Goal: Task Accomplishment & Management: Manage account settings

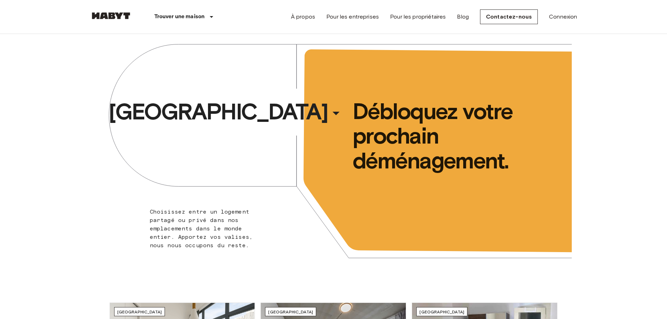
click at [559, 16] on link "Connexion" at bounding box center [563, 17] width 28 height 8
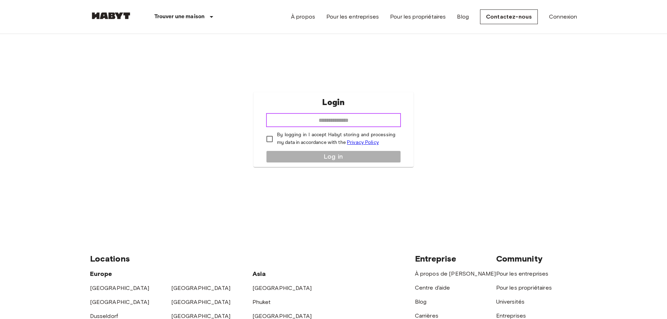
click at [354, 126] on input "email" at bounding box center [333, 120] width 135 height 14
type input "**********"
click at [295, 138] on p "By logging in I accept Habyt storing and processing my data in accordance with …" at bounding box center [336, 138] width 118 height 15
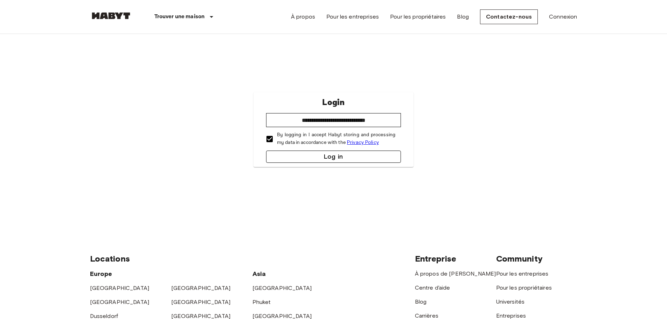
click at [300, 154] on button "Log in" at bounding box center [333, 156] width 135 height 12
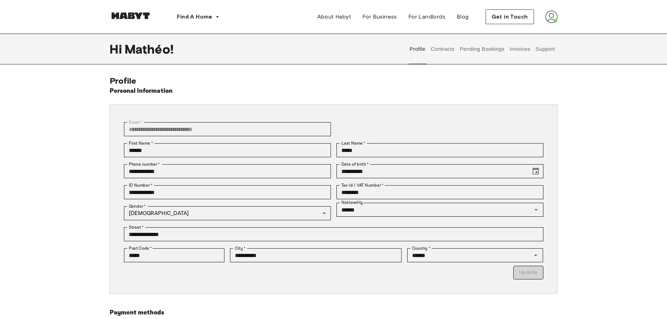
click at [441, 46] on button "Contracts" at bounding box center [443, 49] width 26 height 31
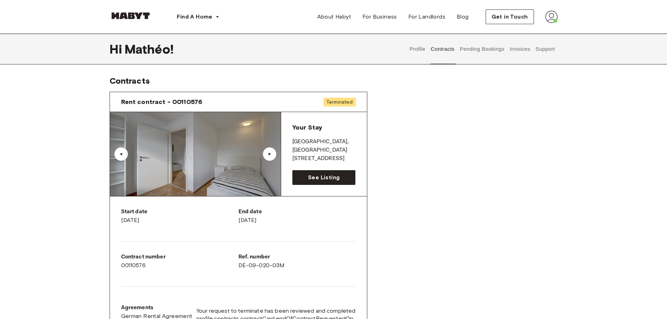
click at [469, 50] on button "Pending Bookings" at bounding box center [482, 49] width 47 height 31
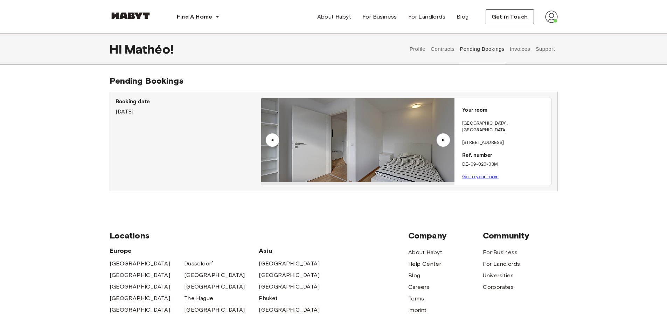
drag, startPoint x: 513, startPoint y: 53, endPoint x: 512, endPoint y: 62, distance: 8.8
click at [513, 53] on button "Invoices" at bounding box center [519, 49] width 22 height 31
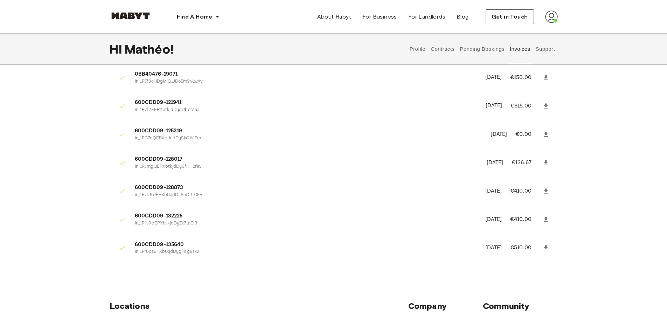
scroll to position [35, 0]
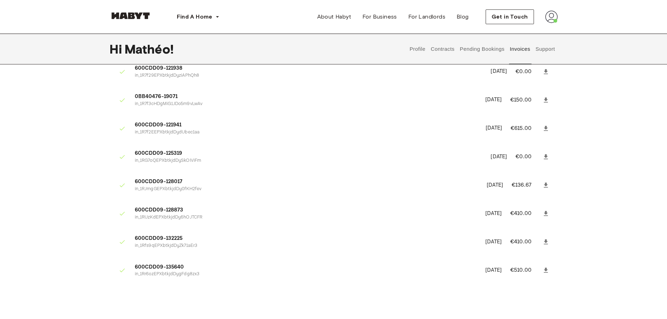
click at [547, 268] on icon at bounding box center [545, 270] width 7 height 7
click at [546, 241] on icon at bounding box center [545, 241] width 4 height 5
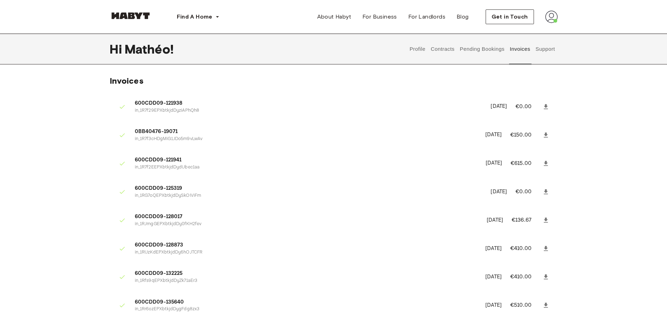
click at [581, 154] on div "Invoices 600CDD09-121938 in_1R7f29EPXbtkjdDyziAPhQh8 March 28th, 2025 €0.00 0BB…" at bounding box center [334, 203] width 504 height 254
click at [542, 49] on button "Support" at bounding box center [544, 49] width 21 height 31
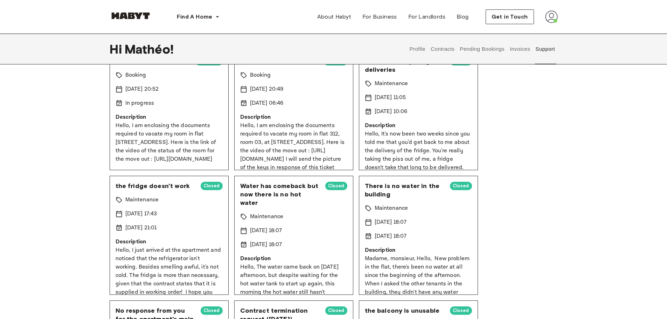
scroll to position [35, 0]
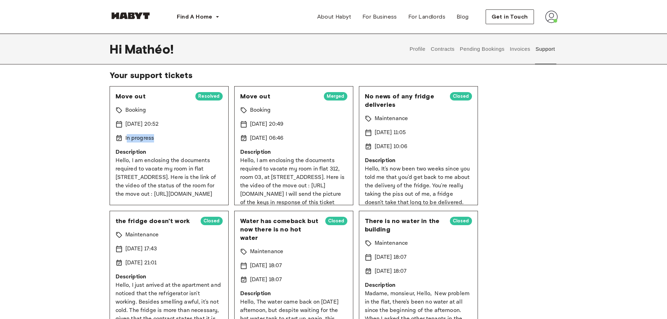
drag, startPoint x: 126, startPoint y: 138, endPoint x: 117, endPoint y: 139, distance: 9.1
click at [120, 139] on div "In progress" at bounding box center [168, 138] width 107 height 8
click at [100, 153] on div "Support center & knowledge base Please visit our support center to check our kn…" at bounding box center [334, 310] width 504 height 538
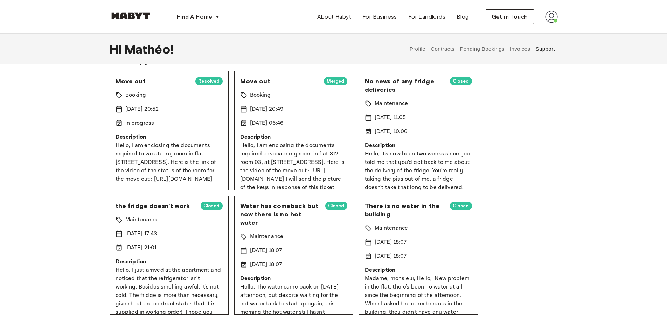
scroll to position [0, 0]
